Goal: Information Seeking & Learning: Learn about a topic

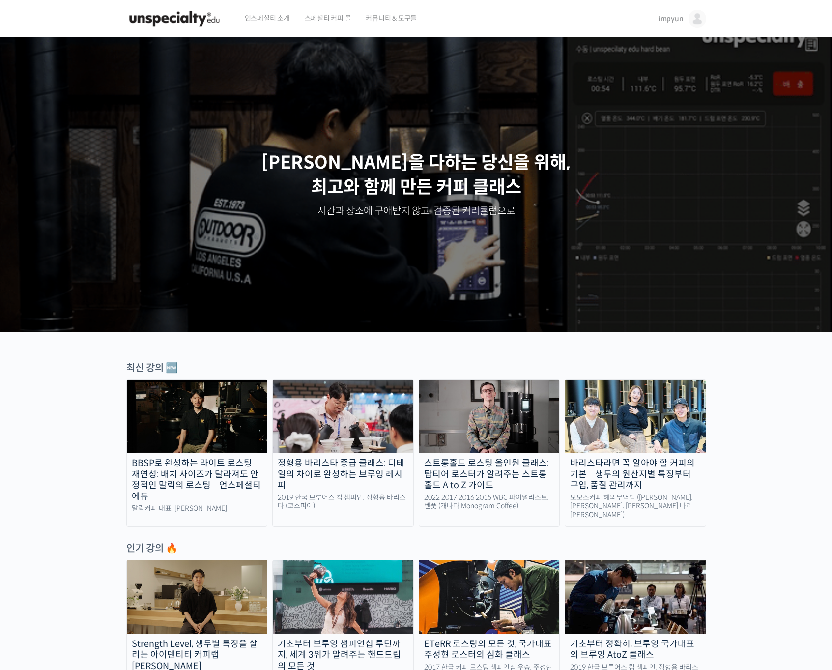
click at [674, 19] on span "impyun" at bounding box center [671, 18] width 25 height 9
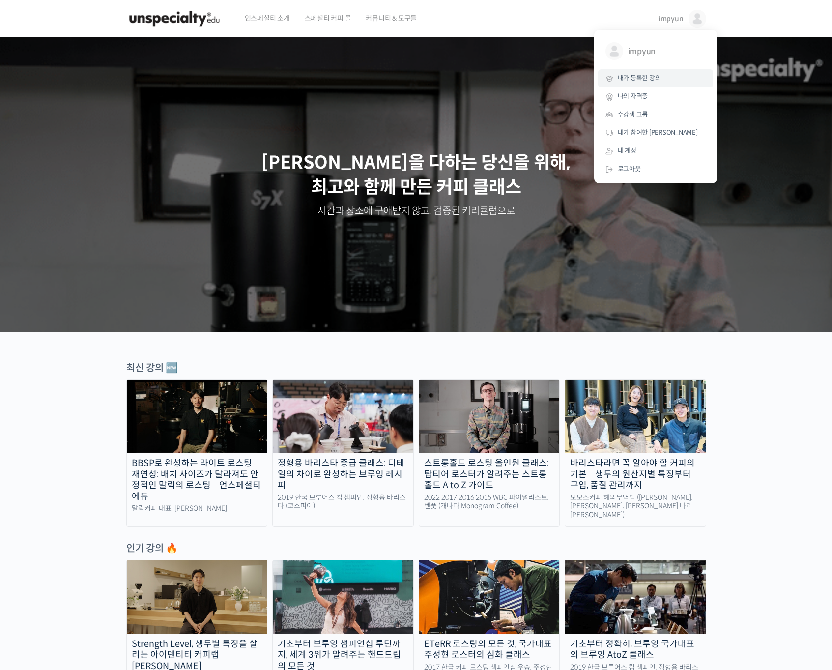
click at [642, 73] on link "내가 등록한 강의" at bounding box center [655, 78] width 115 height 18
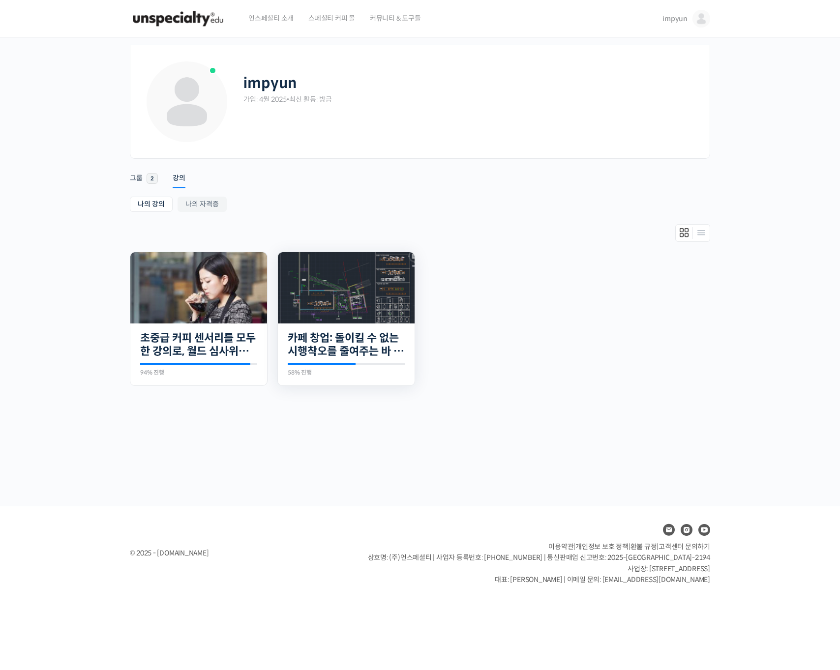
click at [368, 301] on img at bounding box center [346, 287] width 137 height 71
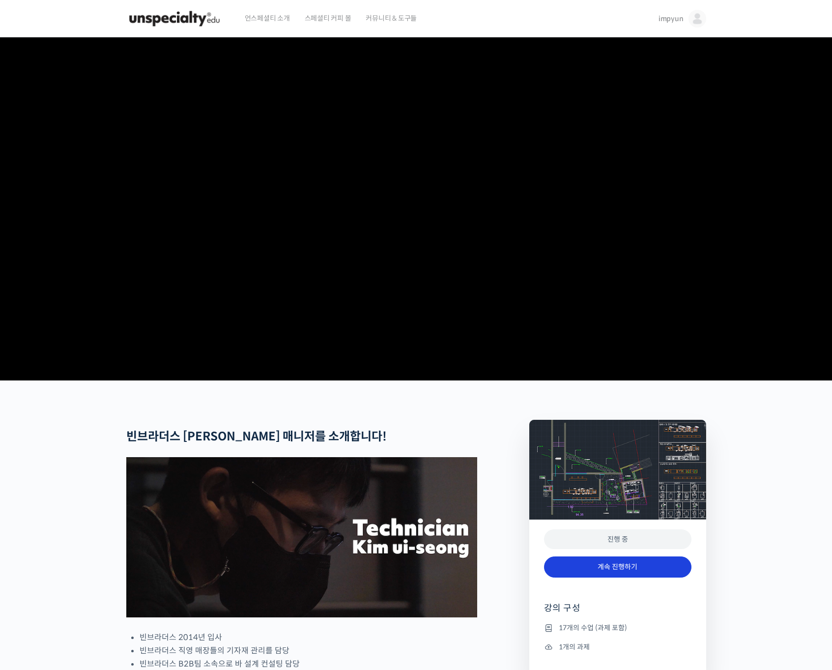
click at [626, 578] on link "계속 진행하기" at bounding box center [617, 567] width 147 height 21
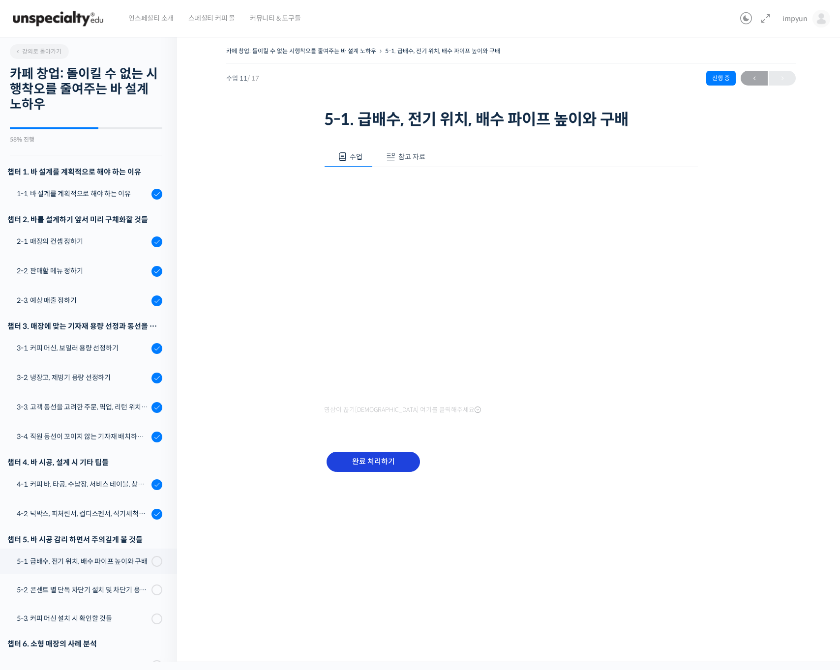
scroll to position [163, 0]
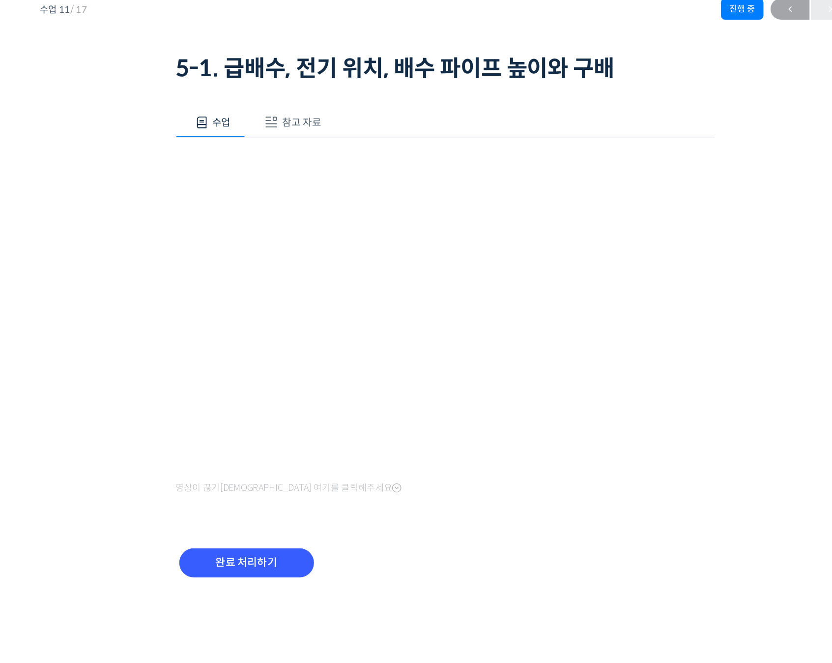
click at [407, 441] on div "완료 처리하기" at bounding box center [508, 469] width 374 height 57
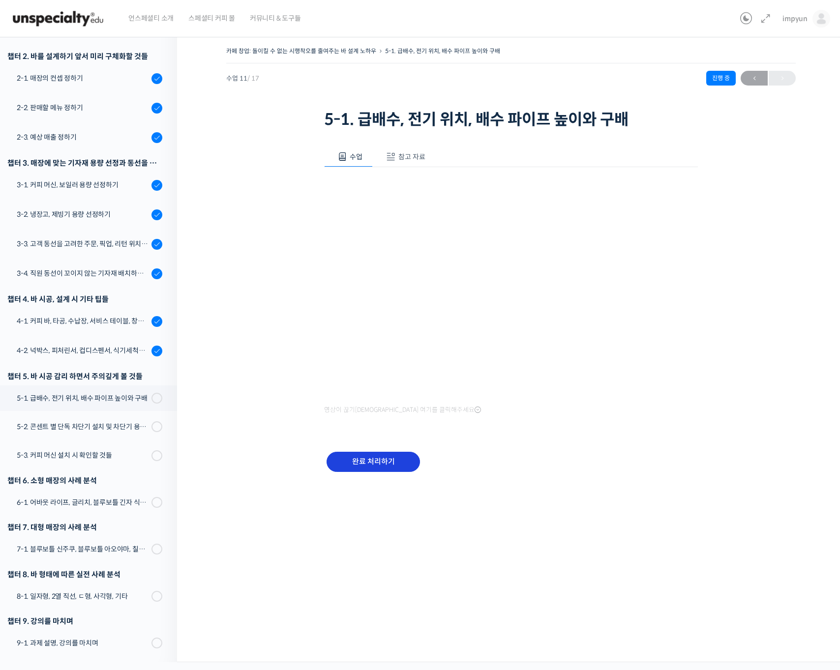
click at [370, 462] on input "완료 처리하기" at bounding box center [372, 462] width 93 height 20
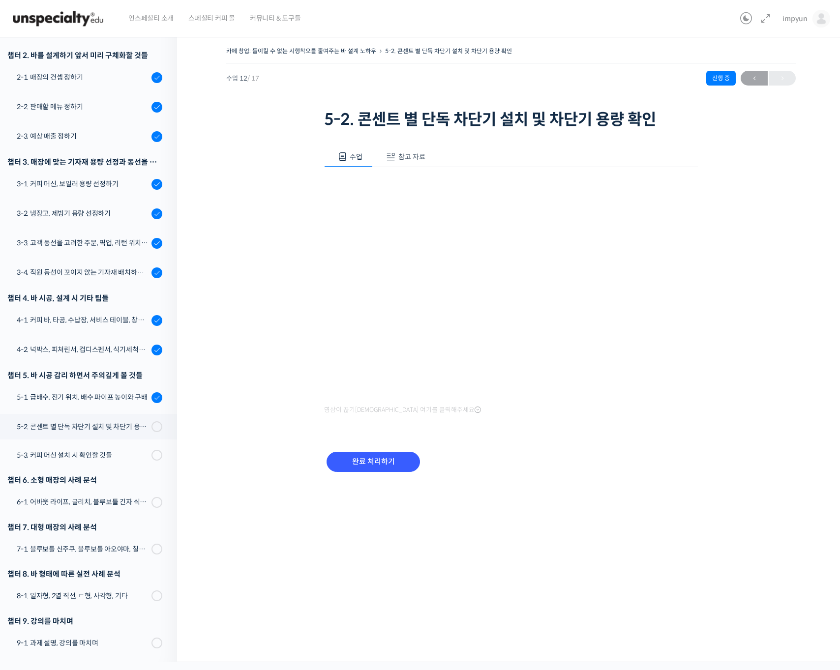
click at [634, 416] on div "영상이 끊기[DEMOGRAPHIC_DATA] 여기를 클릭해주세요" at bounding box center [511, 292] width 374 height 250
click at [363, 470] on input "완료 처리하기" at bounding box center [372, 462] width 93 height 20
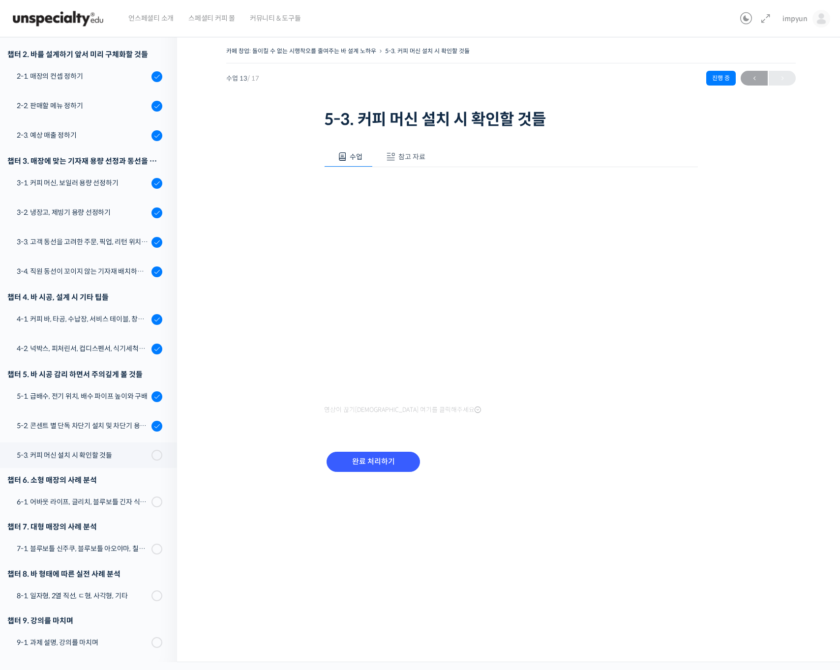
scroll to position [127, 0]
